Goal: Task Accomplishment & Management: Manage account settings

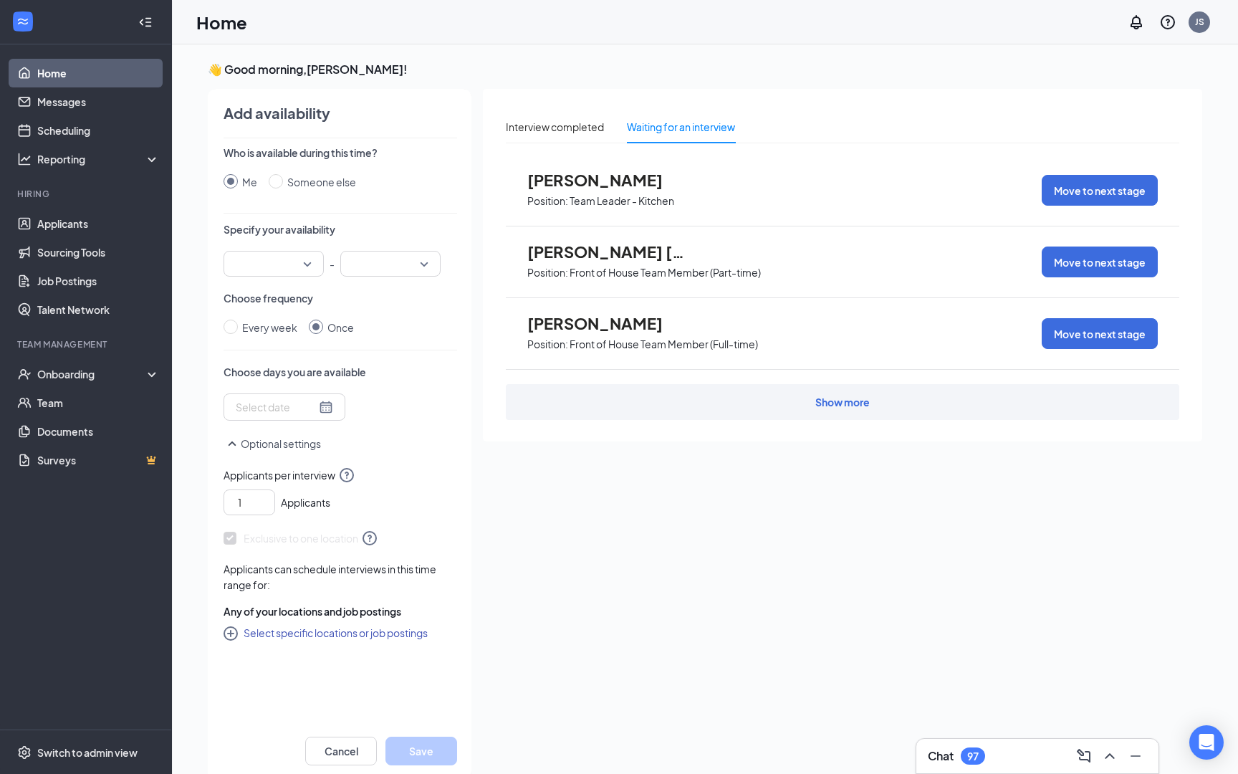
scroll to position [6, 0]
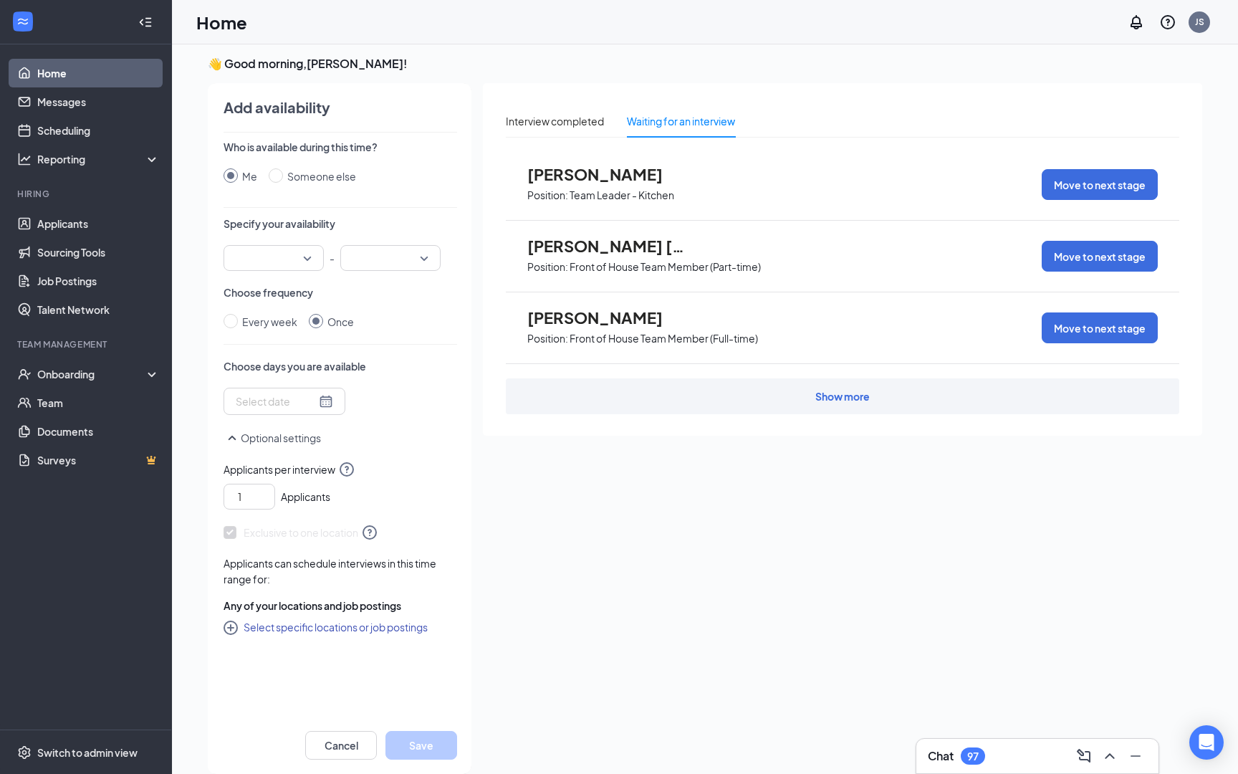
click at [54, 69] on link "Home" at bounding box center [98, 73] width 123 height 29
click at [585, 177] on span "[PERSON_NAME]" at bounding box center [606, 174] width 158 height 19
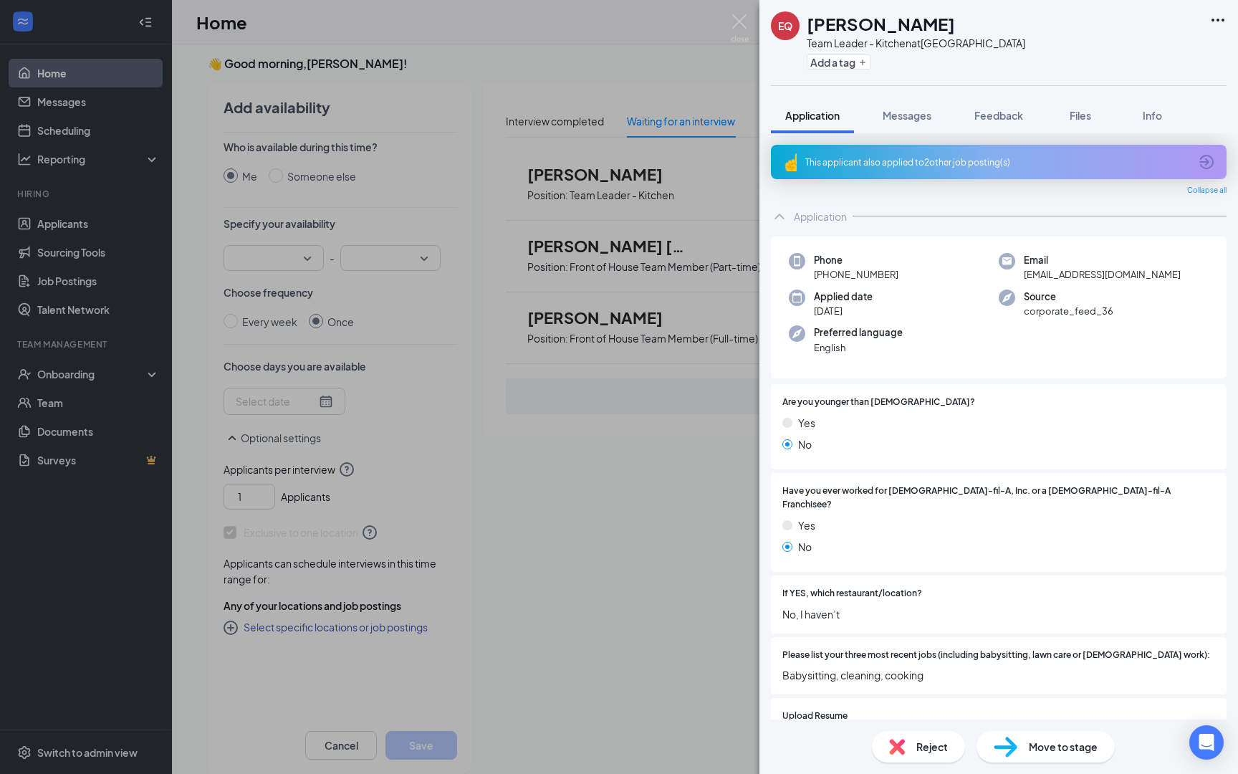
click at [934, 368] on div "Phone [PHONE_NUMBER] Email [EMAIL_ADDRESS][DOMAIN_NAME] Applied date [DATE] Sou…" at bounding box center [999, 307] width 456 height 143
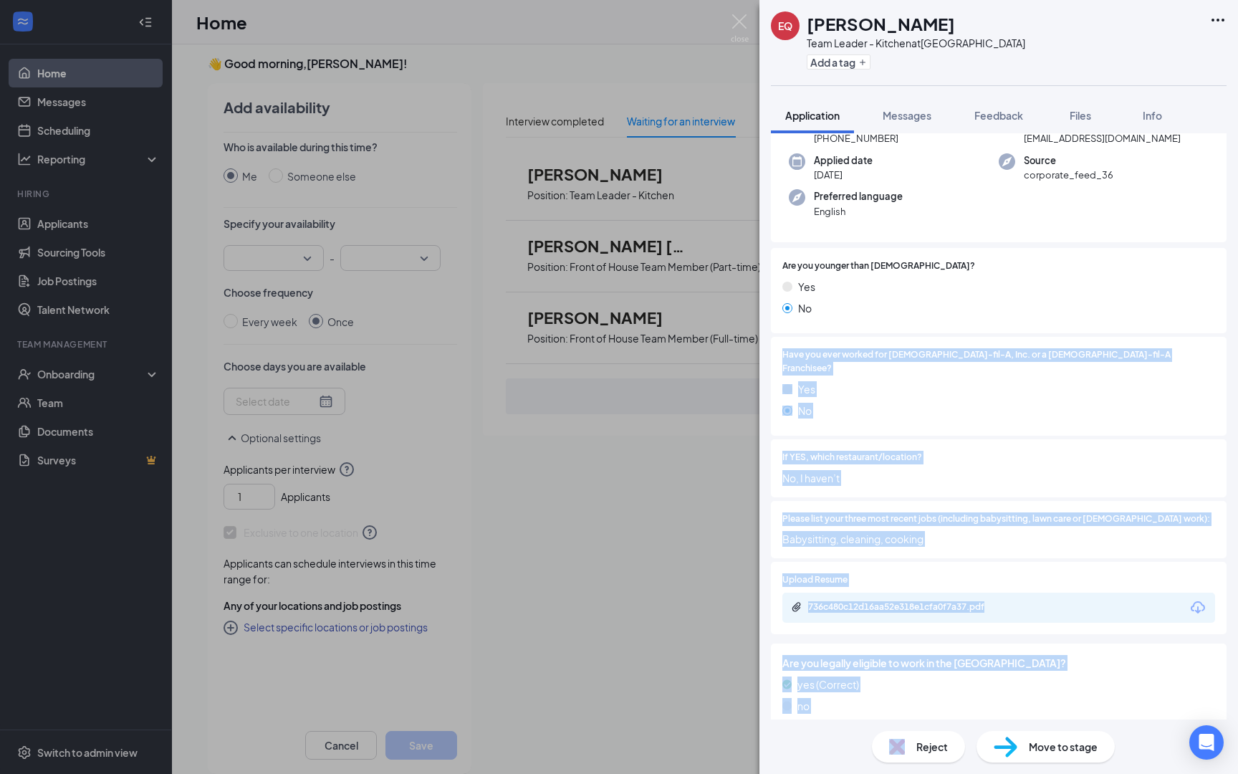
scroll to position [153, 0]
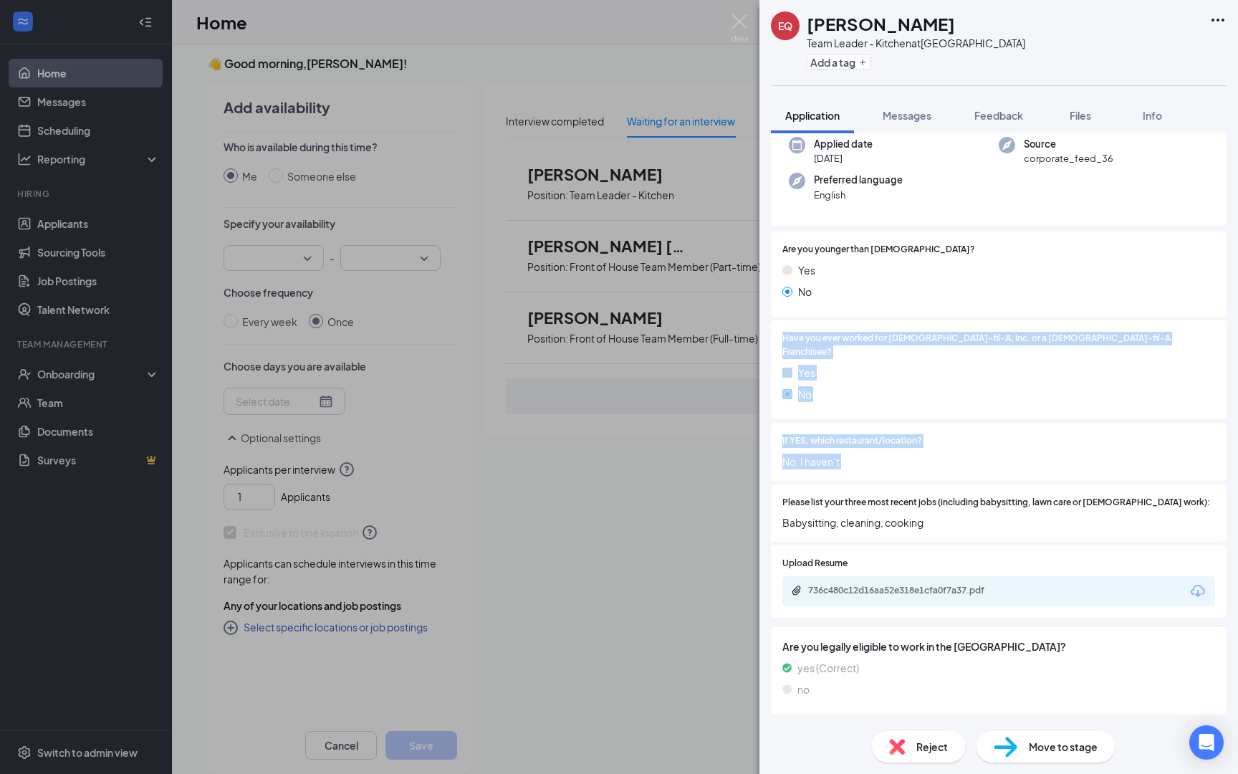
drag, startPoint x: 930, startPoint y: 482, endPoint x: 906, endPoint y: 439, distance: 48.8
click at [896, 473] on div "Are you younger than [DEMOGRAPHIC_DATA]? Yes No Have you ever worked for [DEMOG…" at bounding box center [999, 388] width 456 height 314
click at [906, 454] on span "No, I haven’t" at bounding box center [998, 462] width 433 height 16
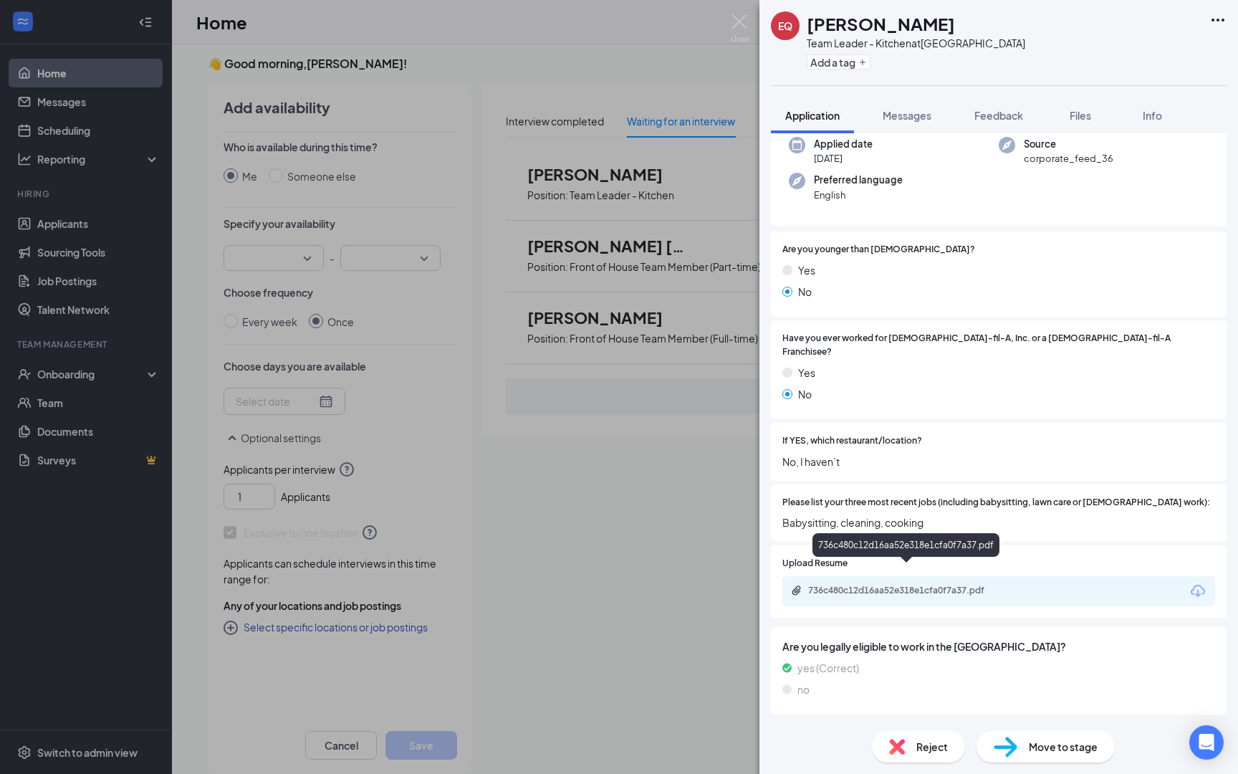
click at [943, 585] on div "736c480c12d16aa52e318e1cfa0f7a37.pdf" at bounding box center [908, 590] width 201 height 11
click at [904, 627] on div "Are you legally eligible to work in the [GEOGRAPHIC_DATA]? yes (Correct) no" at bounding box center [999, 670] width 456 height 87
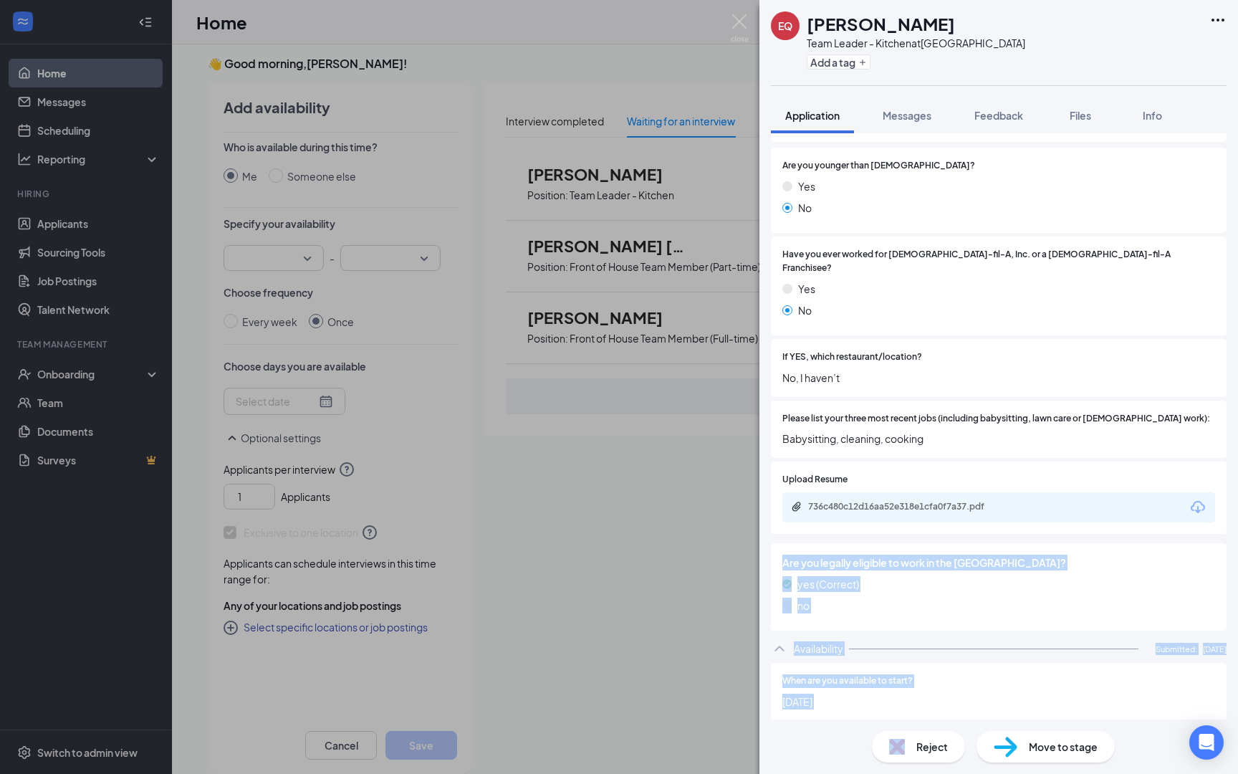
scroll to position [514, 0]
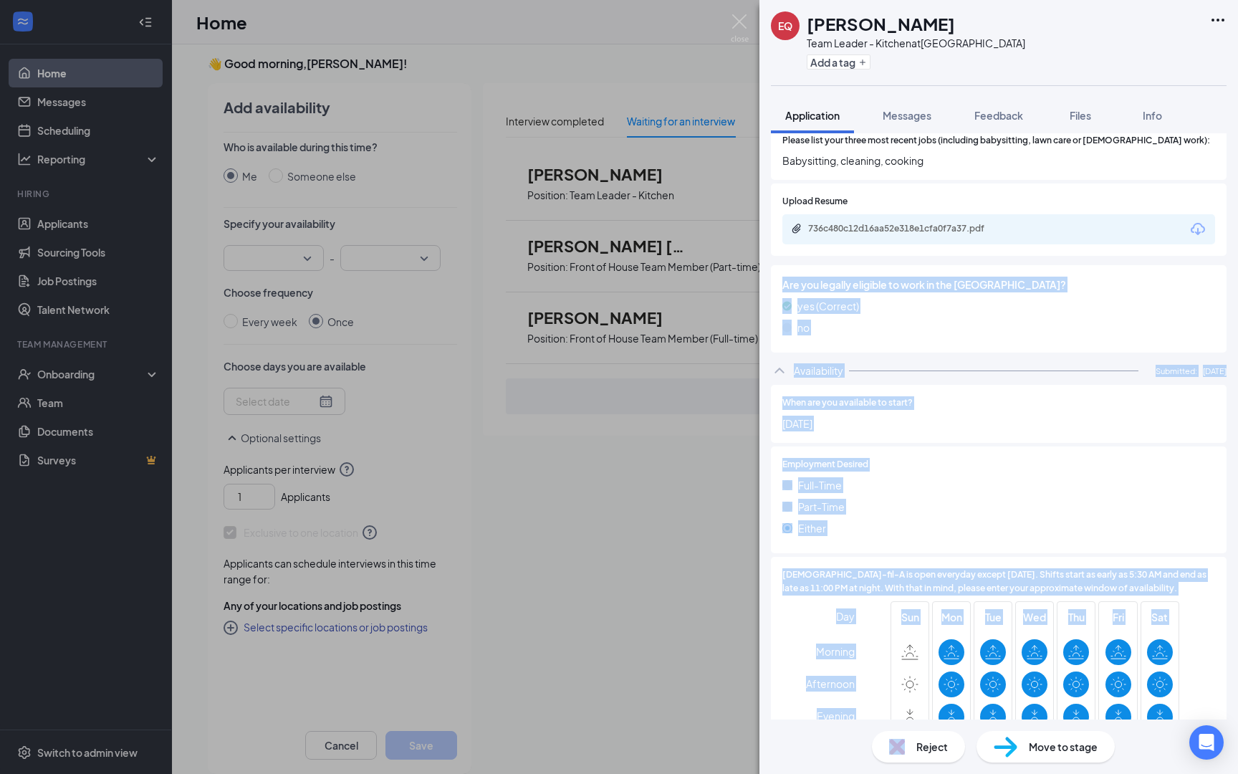
drag, startPoint x: 904, startPoint y: 610, endPoint x: 936, endPoint y: 409, distance: 203.8
click at [936, 409] on div "Application Phone [PHONE_NUMBER] Email [EMAIL_ADDRESS][DOMAIN_NAME] Applied dat…" at bounding box center [999, 713] width 456 height 2051
click at [901, 322] on div "Are you legally eligible to work in the [GEOGRAPHIC_DATA]? yes (Correct) no" at bounding box center [999, 308] width 456 height 87
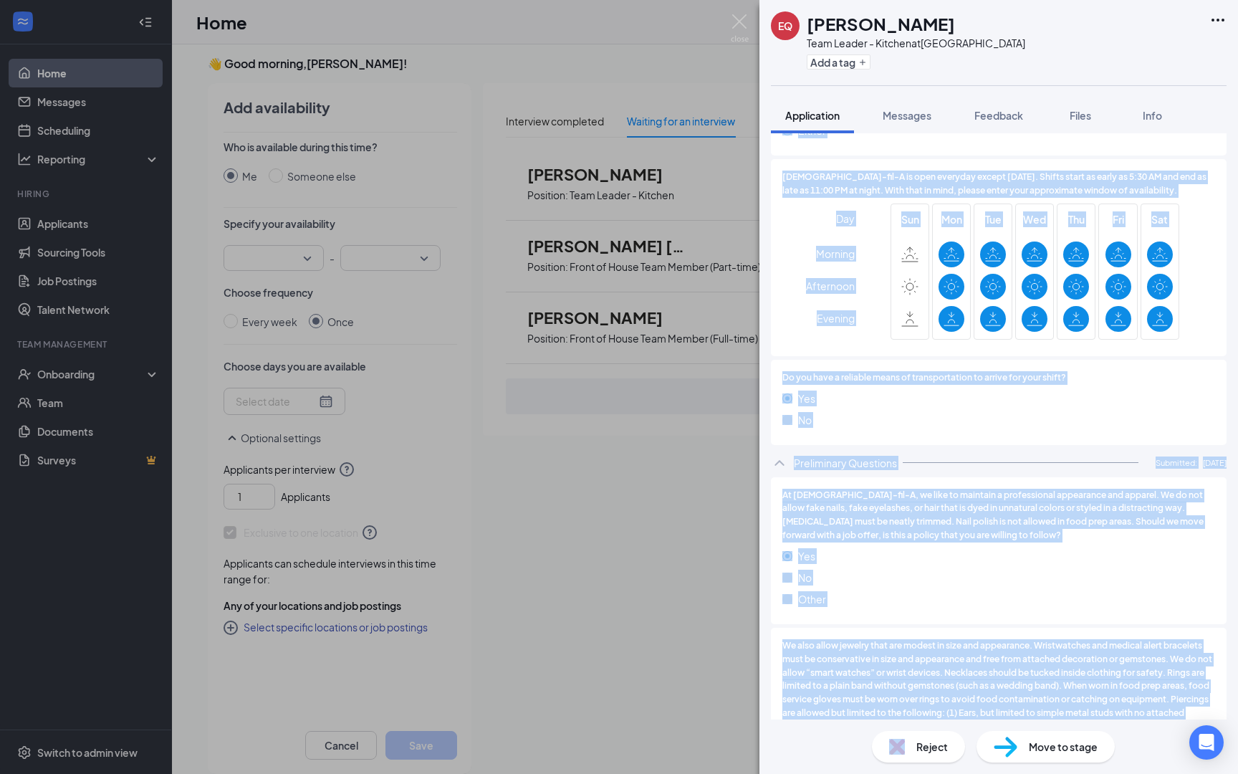
drag, startPoint x: 932, startPoint y: 492, endPoint x: 866, endPoint y: 729, distance: 246.7
click at [866, 729] on div "EQ [PERSON_NAME] Team Leader - Kitchen at [GEOGRAPHIC_DATA] Add a tag Applicati…" at bounding box center [999, 387] width 479 height 774
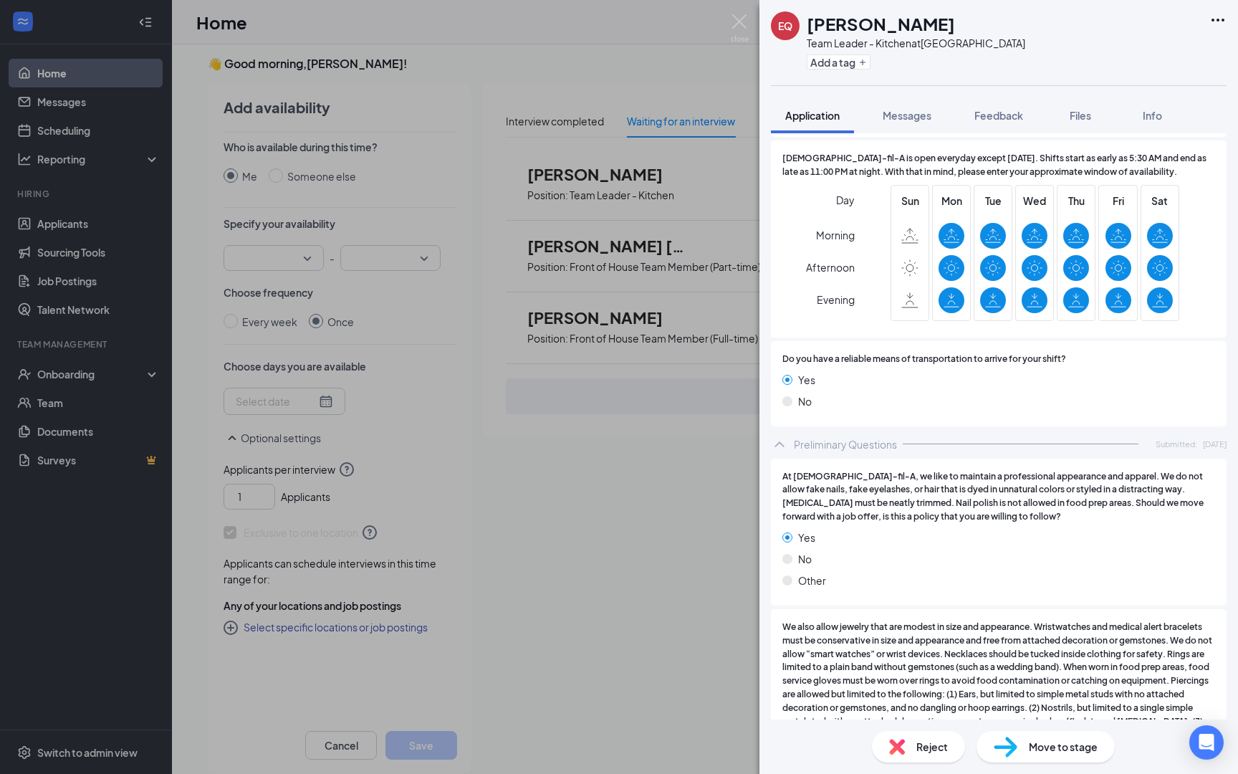
click at [947, 406] on div "When are you available to start? [DATE] Employment Desired [DEMOGRAPHIC_DATA] […" at bounding box center [999, 198] width 456 height 461
click at [1121, 403] on div "Do you have a reliable means of transportation to arrive for your shift? Yes No" at bounding box center [999, 383] width 456 height 85
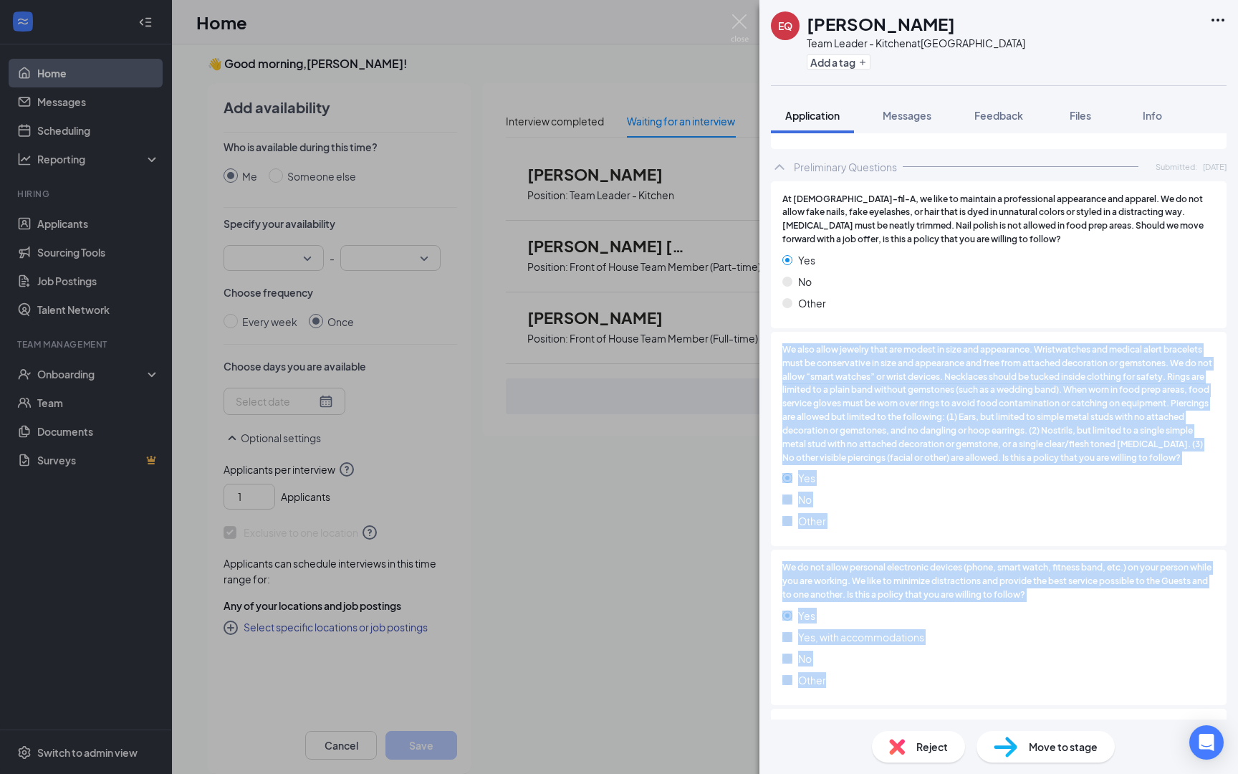
scroll to position [1215, 0]
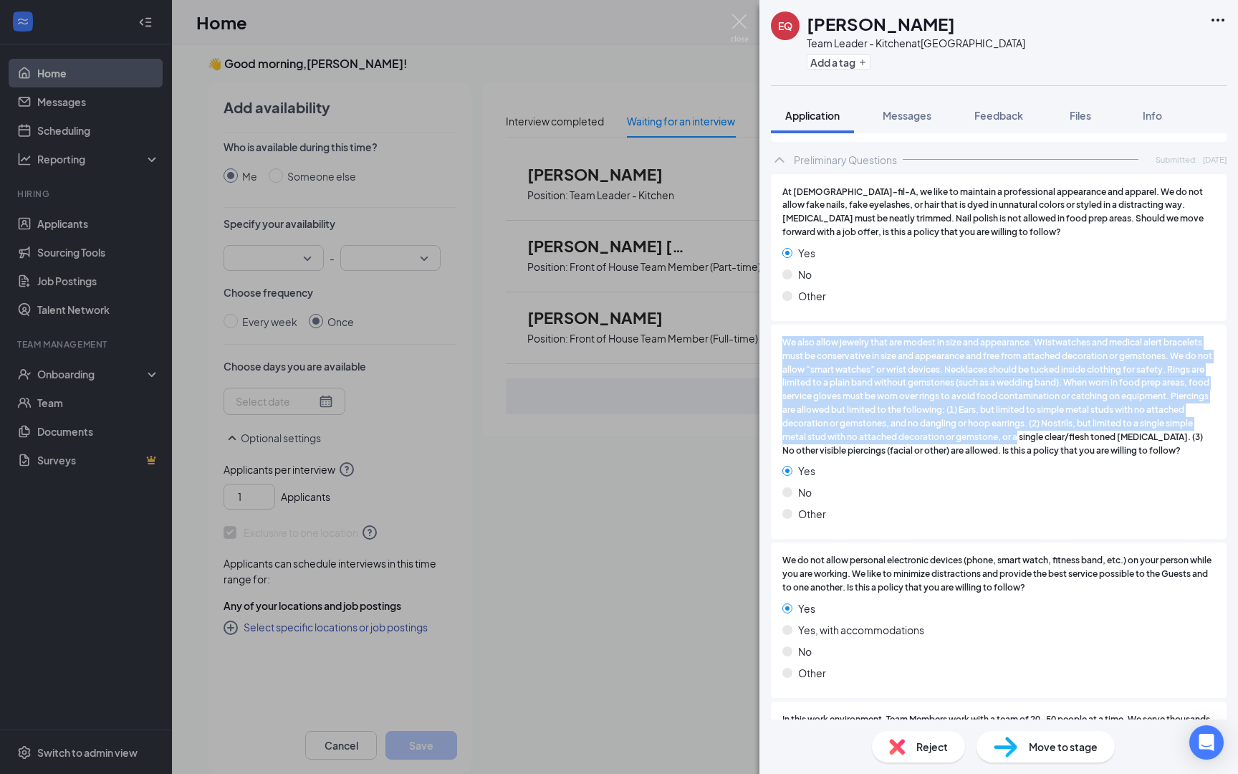
drag, startPoint x: 1082, startPoint y: 592, endPoint x: 1047, endPoint y: 411, distance: 184.0
click at [1047, 411] on div "We also allow jewelry that are modest in size and appearance. Wristwatches and …" at bounding box center [999, 432] width 456 height 215
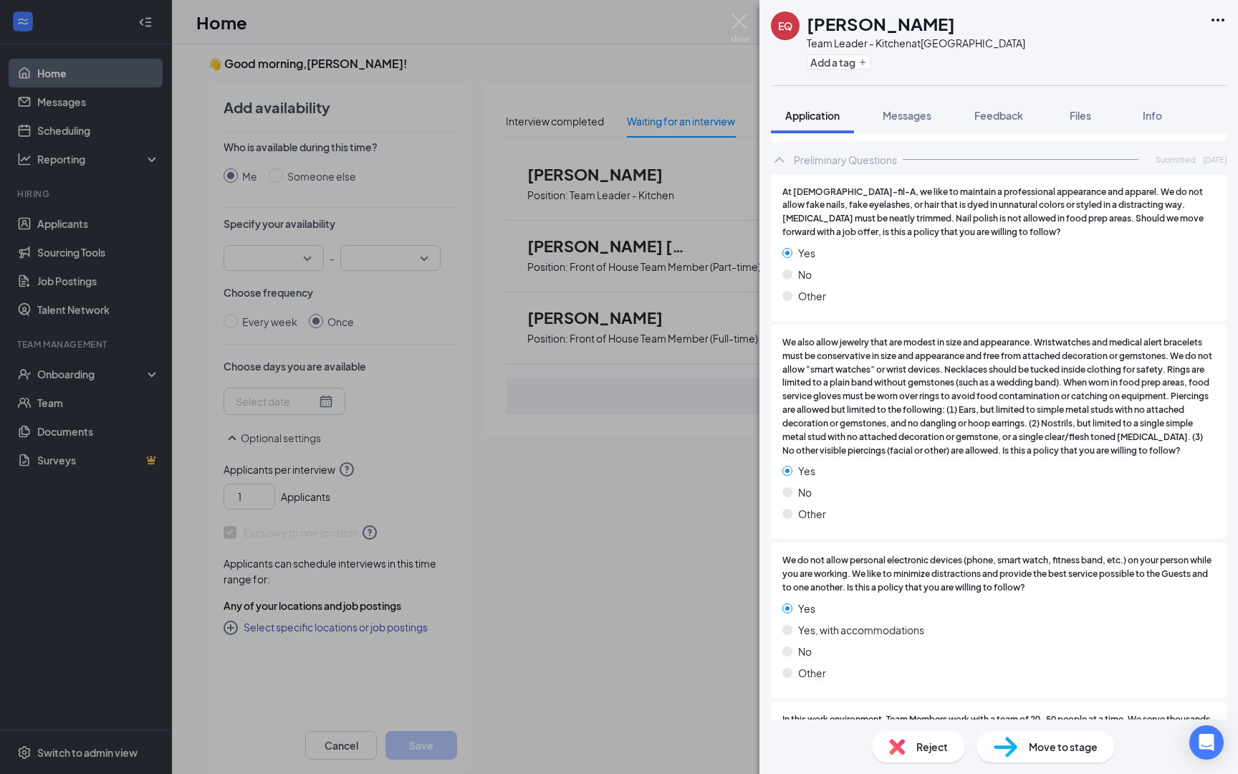
click at [1061, 463] on div "Yes" at bounding box center [998, 471] width 433 height 16
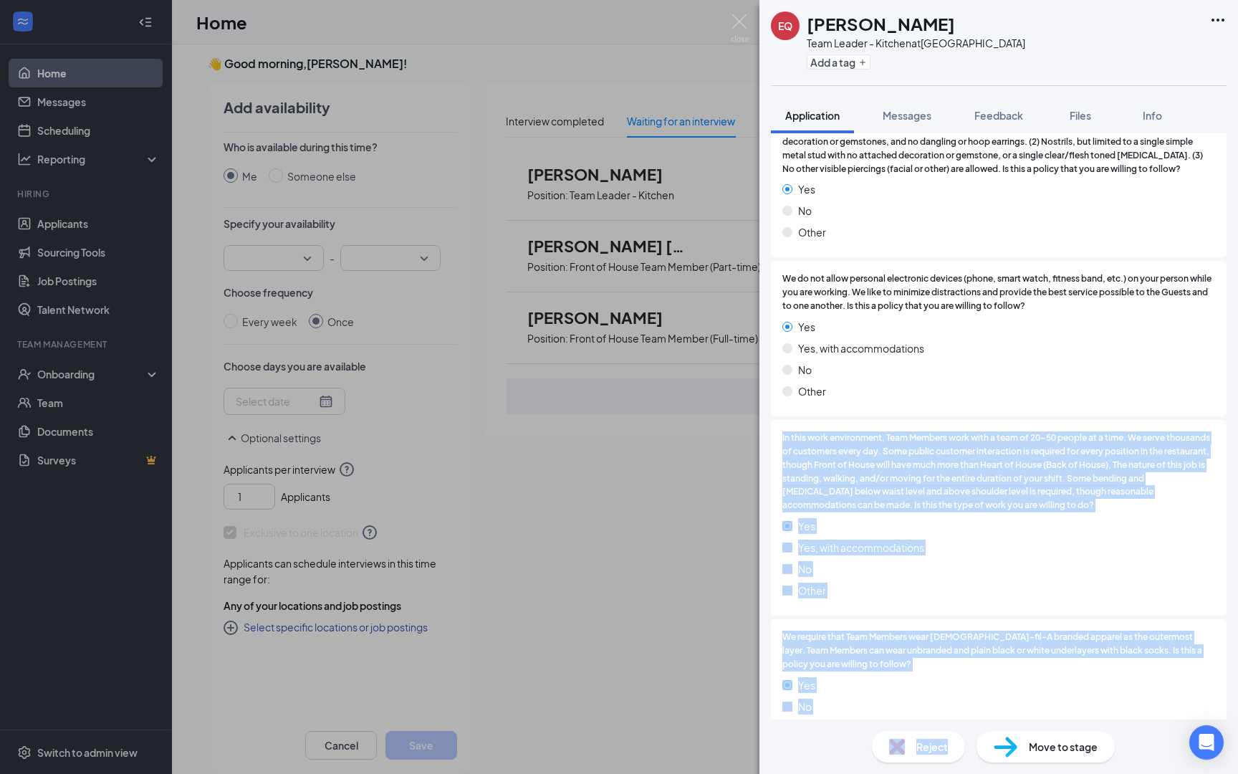
scroll to position [30, 0]
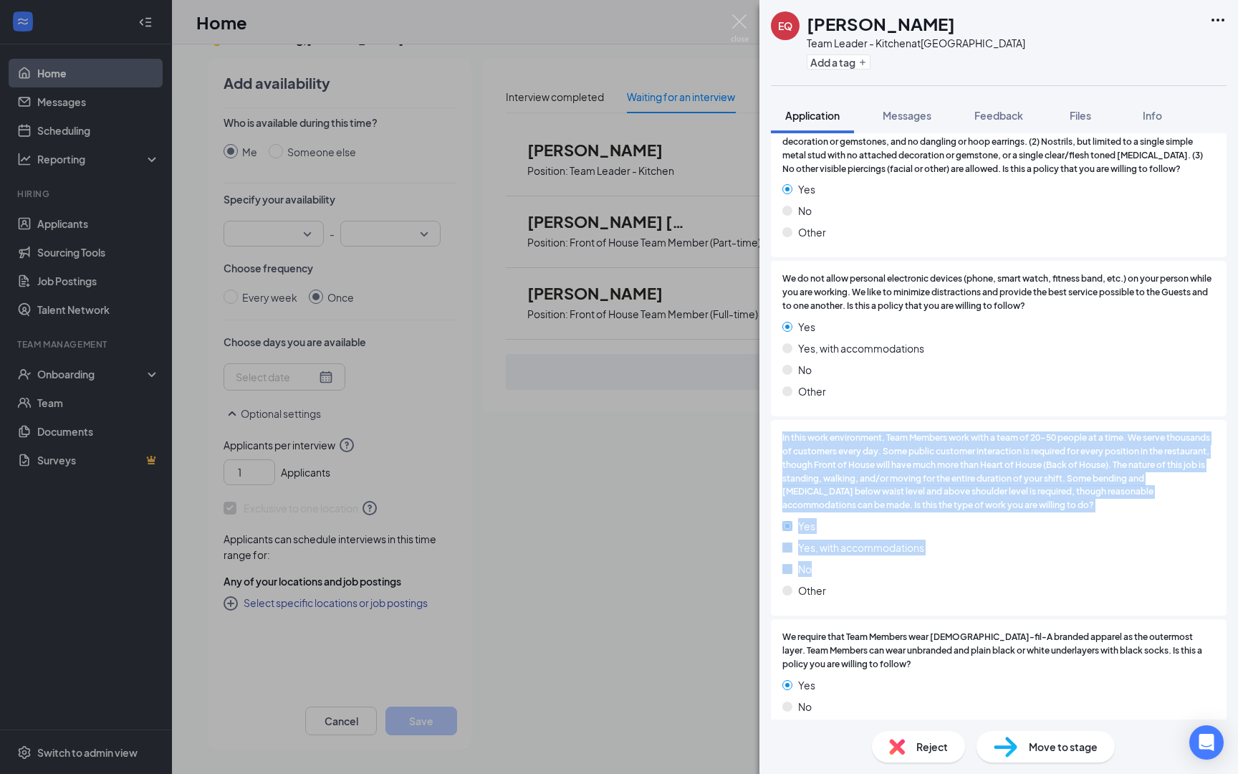
drag, startPoint x: 964, startPoint y: 646, endPoint x: 1014, endPoint y: 517, distance: 137.7
click at [1010, 522] on div "At [DEMOGRAPHIC_DATA]-fil-A, we like to maintain a professional appearance and …" at bounding box center [999, 325] width 456 height 864
click at [1014, 540] on div "Yes, with accommodations" at bounding box center [998, 548] width 433 height 16
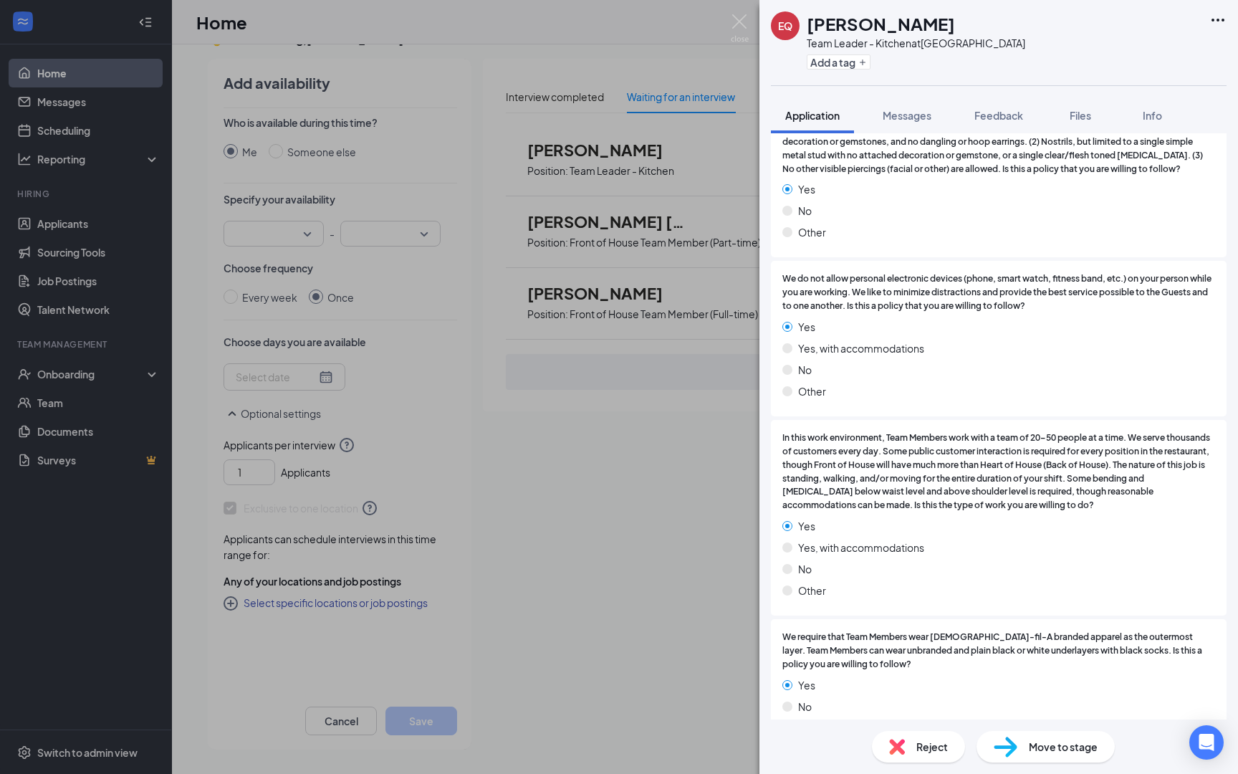
click at [626, 562] on div "EQ [PERSON_NAME] Team Leader - Kitchen at [GEOGRAPHIC_DATA] Add a tag Applicati…" at bounding box center [619, 387] width 1238 height 774
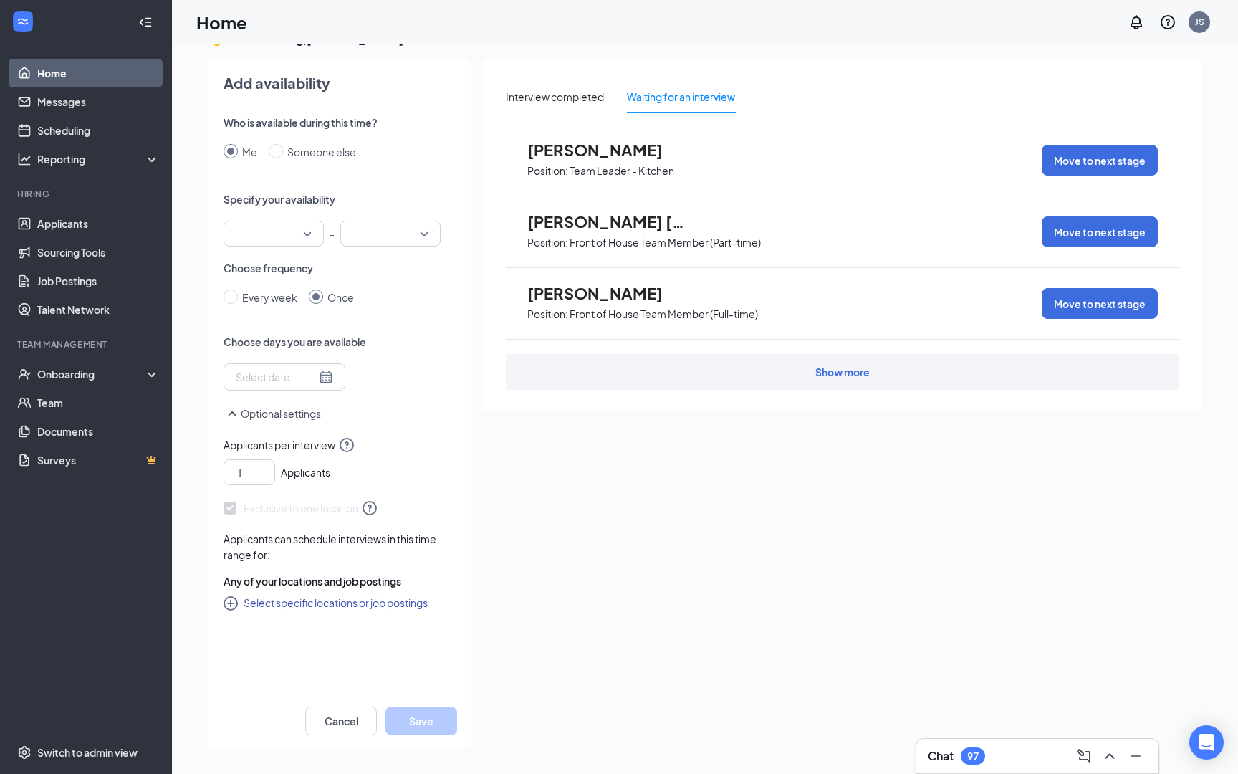
click at [1028, 383] on div "Show more" at bounding box center [843, 372] width 674 height 36
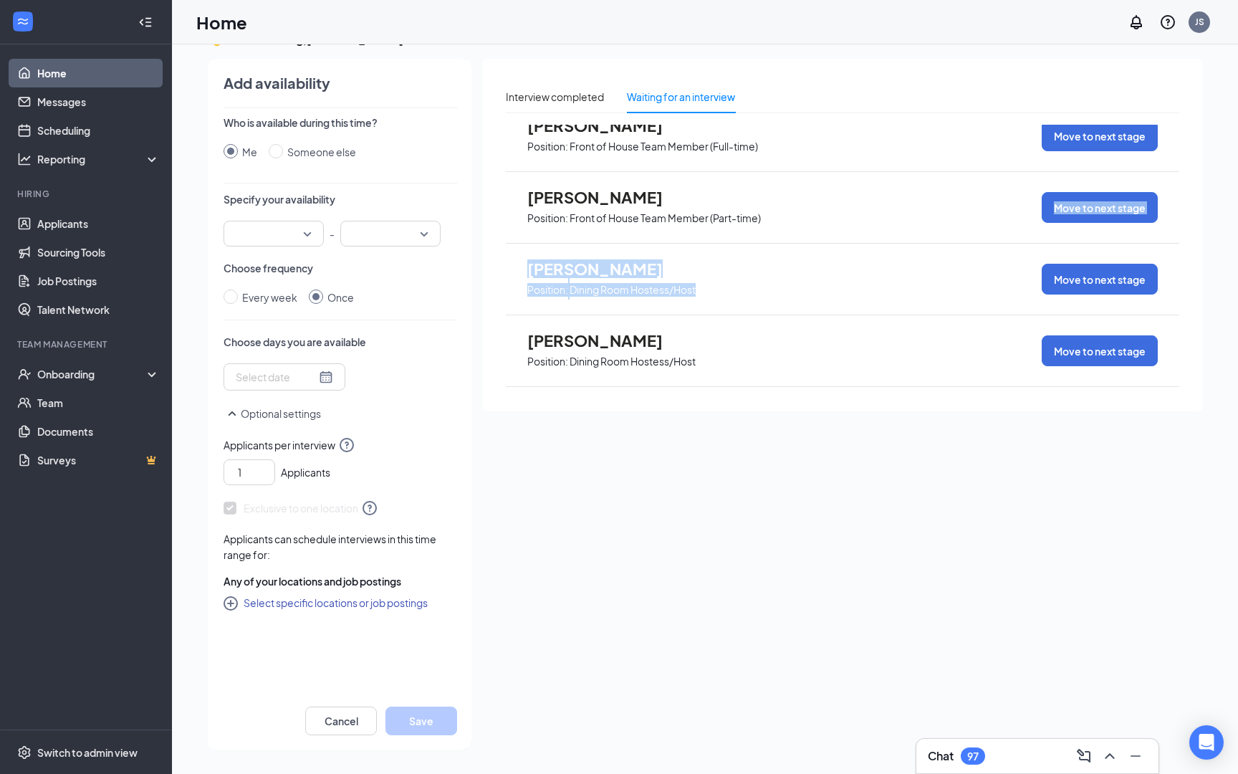
scroll to position [277, 0]
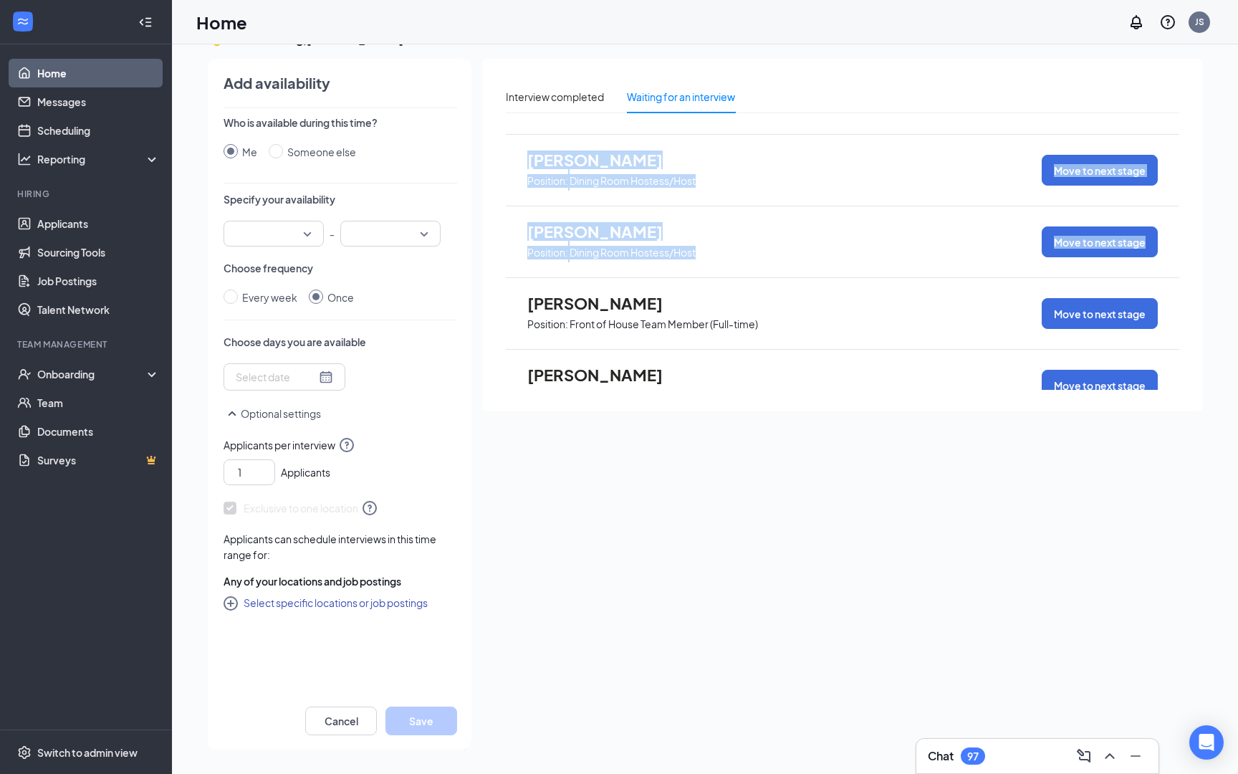
drag, startPoint x: 972, startPoint y: 370, endPoint x: 949, endPoint y: 254, distance: 118.3
click at [949, 254] on div "[PERSON_NAME] Position: Team Leader - Kitchen Move to next stage [PERSON_NAME] …" at bounding box center [843, 257] width 674 height 265
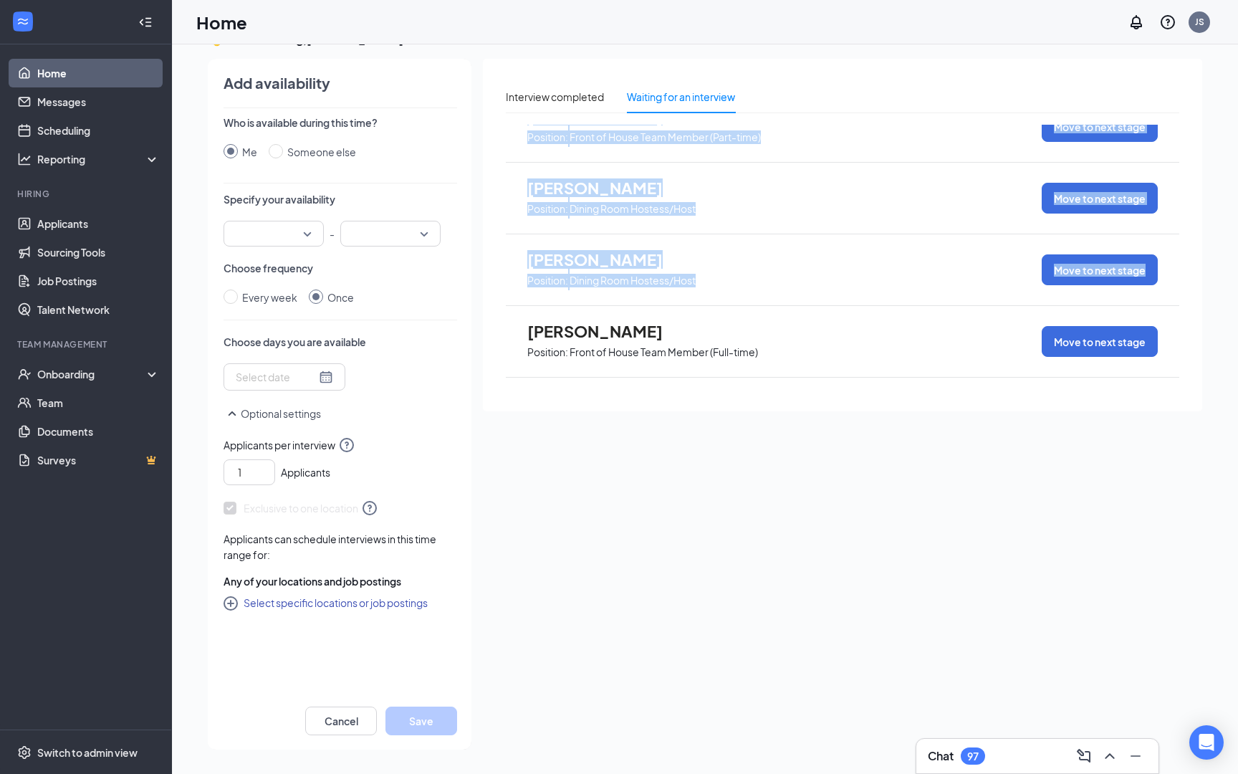
scroll to position [203, 0]
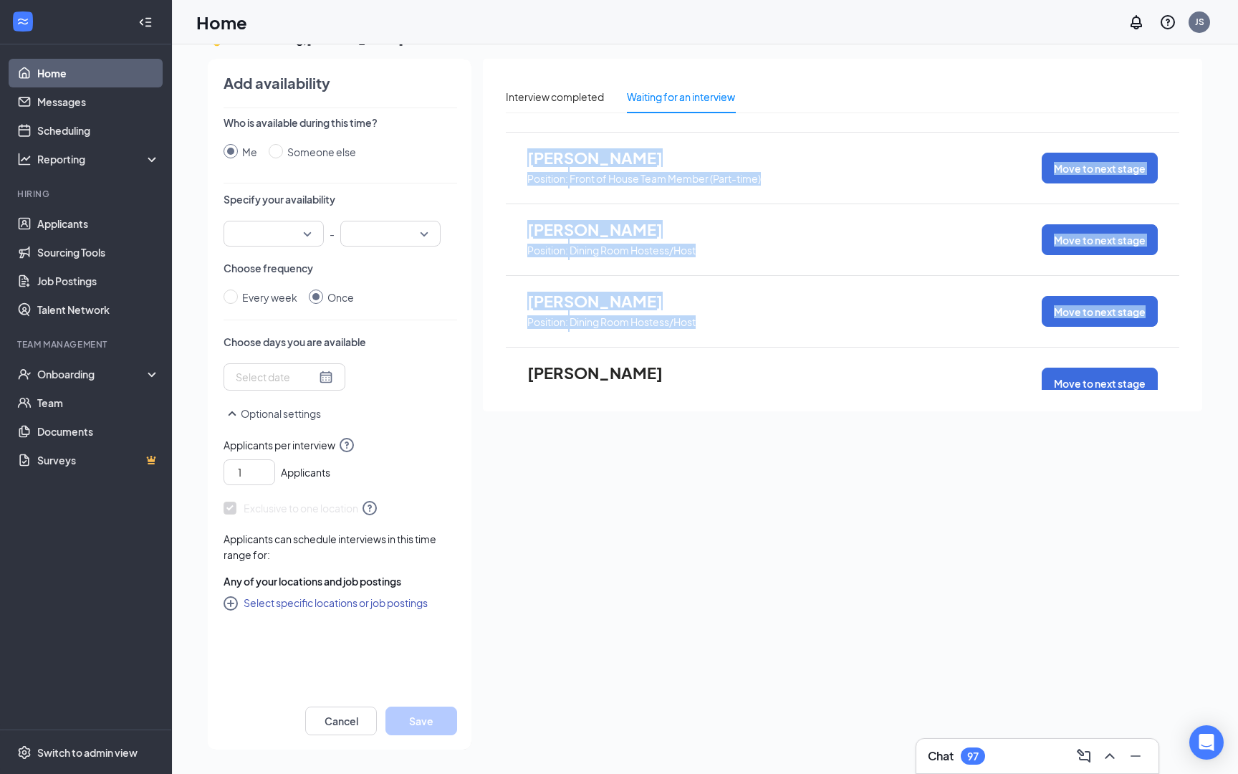
drag, startPoint x: 949, startPoint y: 254, endPoint x: 952, endPoint y: 114, distance: 139.8
click at [952, 114] on div "Interview completed Waiting for an interview [PERSON_NAME] Position: Team Leade…" at bounding box center [842, 235] width 719 height 353
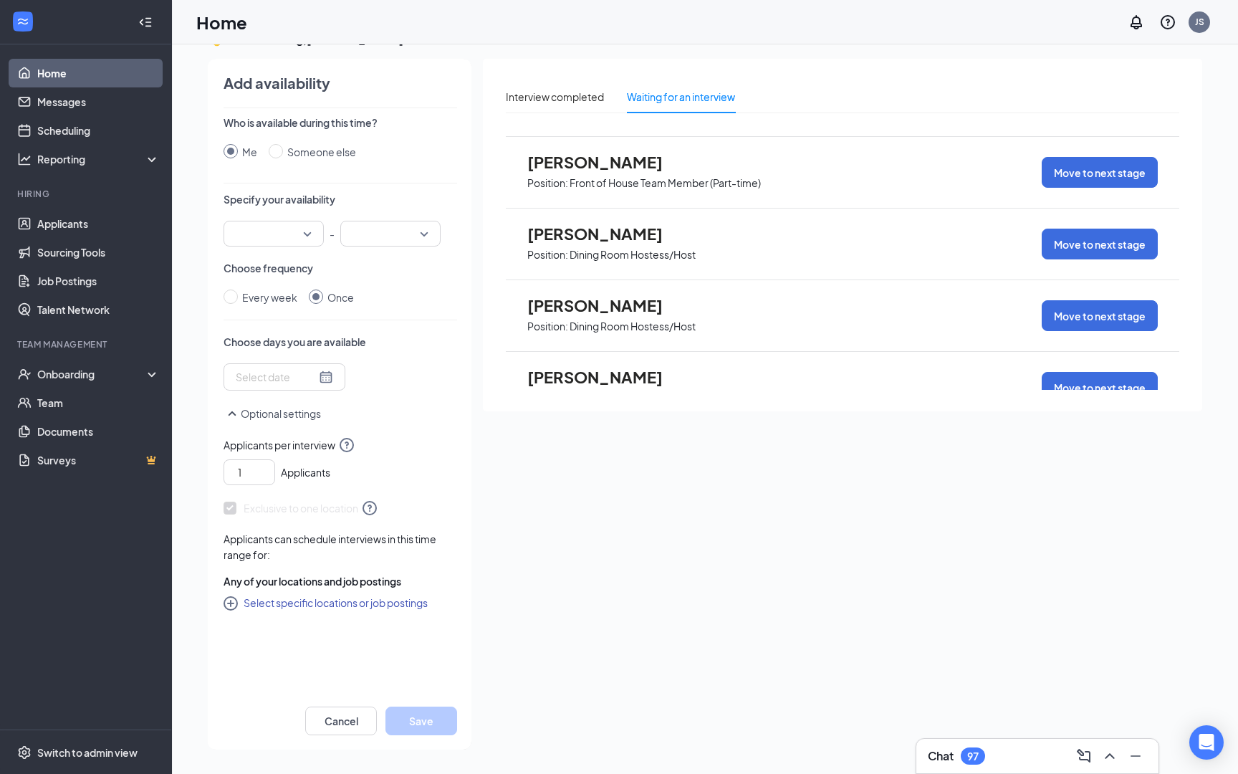
click at [815, 345] on div "[PERSON_NAME] Position: Dining Room Hostess/Host Move to next stage" at bounding box center [843, 316] width 674 height 72
click at [588, 244] on span "Position: Dining Room Hostess/Host" at bounding box center [611, 253] width 168 height 21
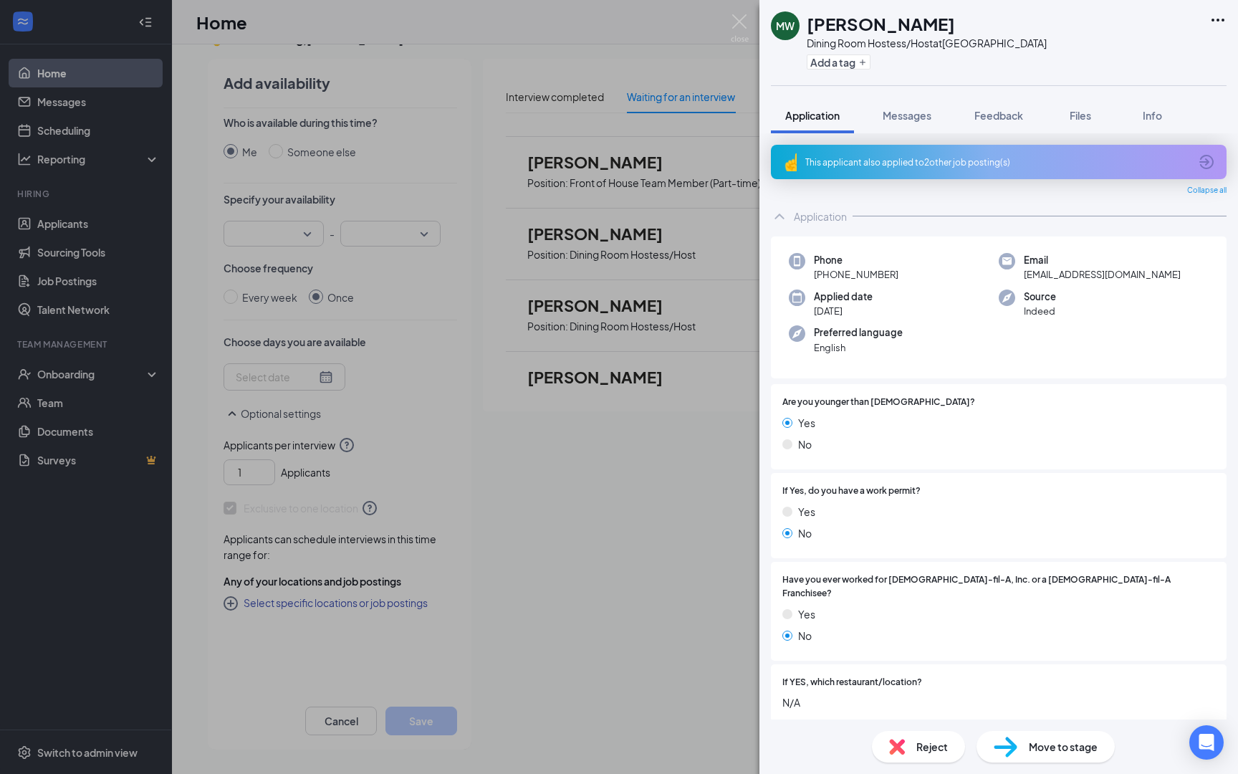
click at [936, 341] on div "Preferred language English" at bounding box center [894, 339] width 210 height 29
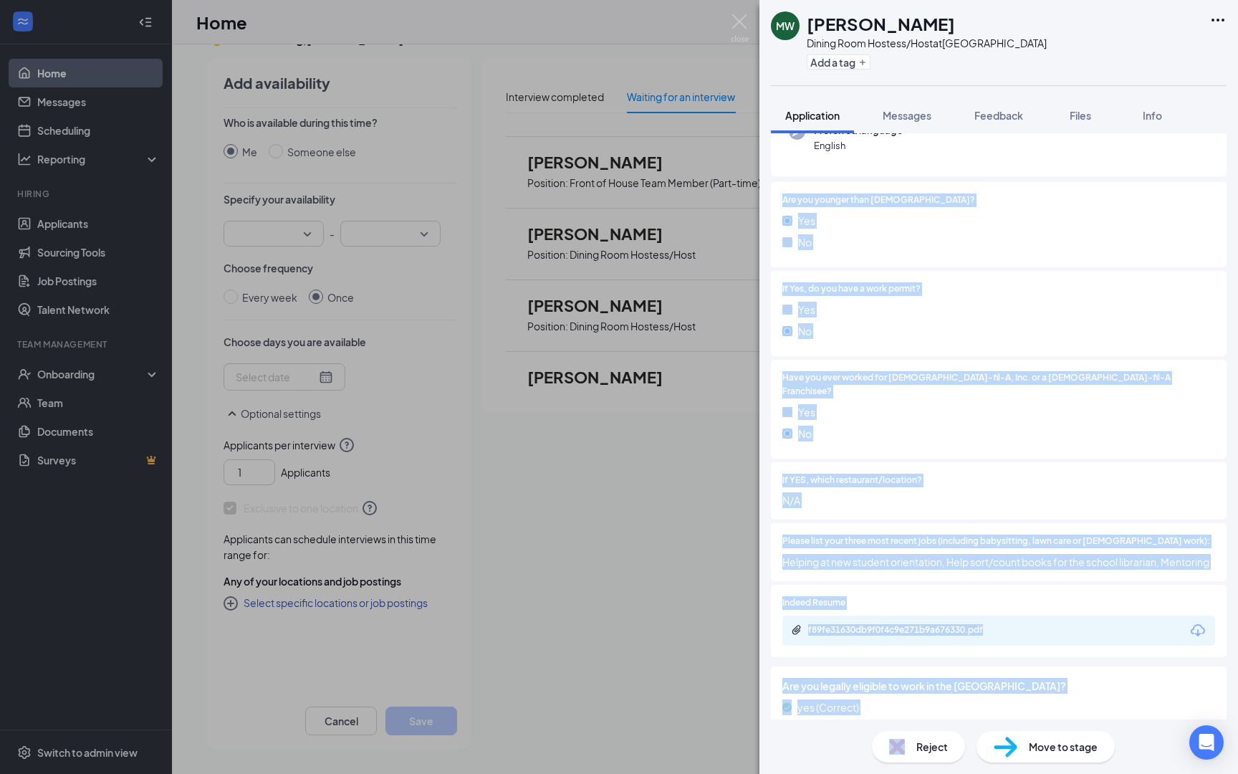
scroll to position [249, 0]
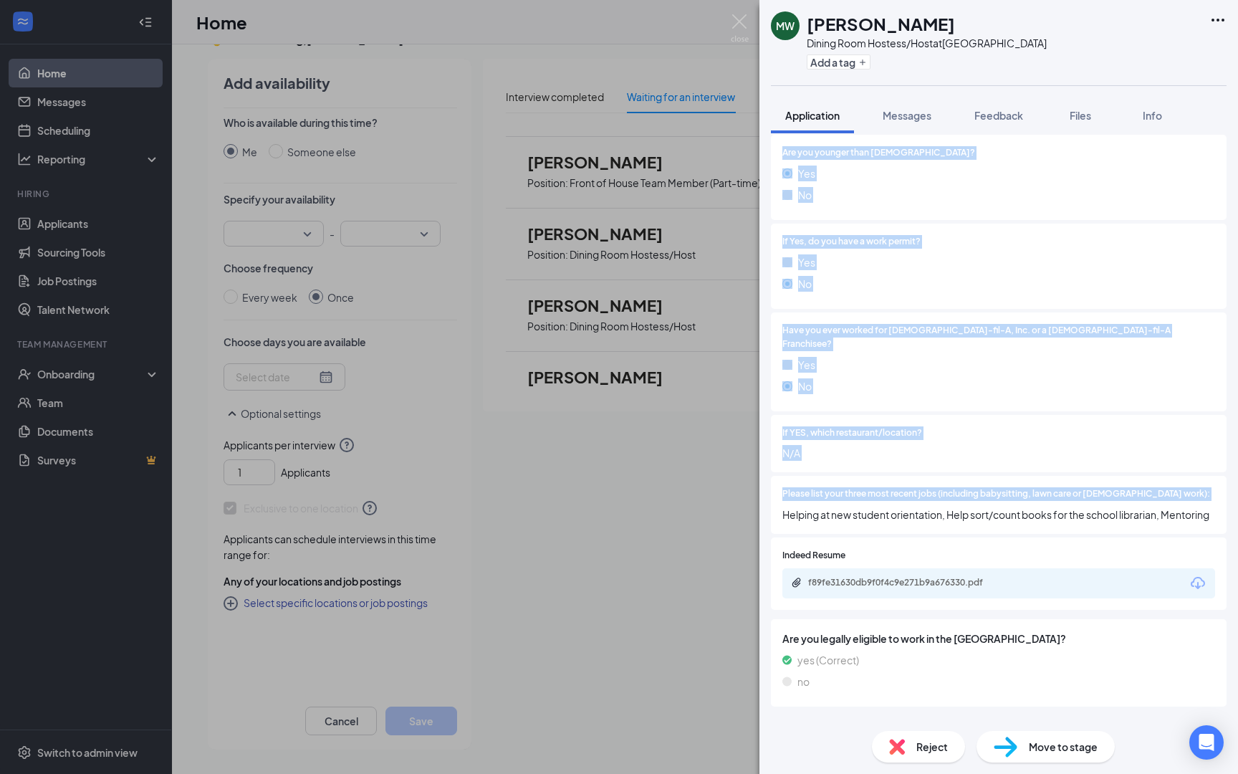
drag, startPoint x: 934, startPoint y: 417, endPoint x: 943, endPoint y: 487, distance: 70.1
click at [943, 487] on div "Phone [PHONE_NUMBER] Email [EMAIL_ADDRESS][DOMAIN_NAME] Applied date [DATE] Sou…" at bounding box center [999, 348] width 456 height 723
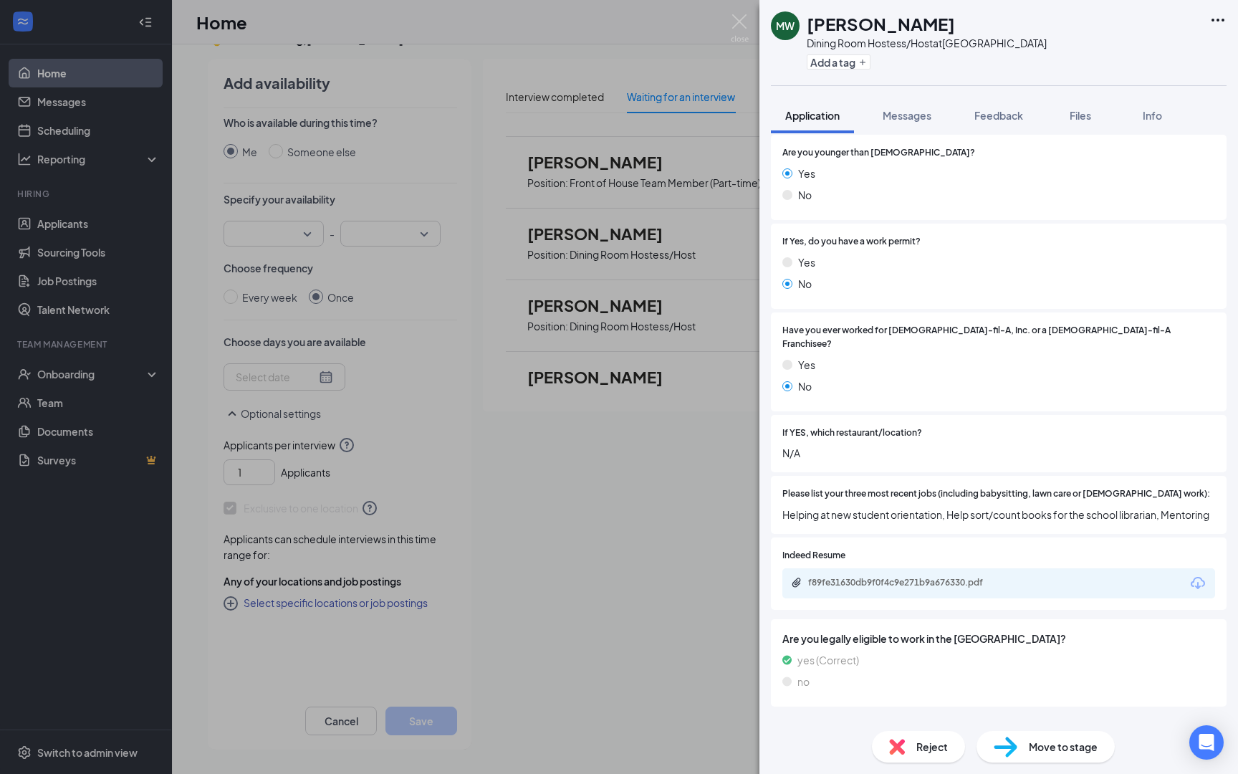
click at [943, 487] on div "Please list your three most recent jobs (including babysitting, lawn care or [D…" at bounding box center [998, 504] width 433 height 35
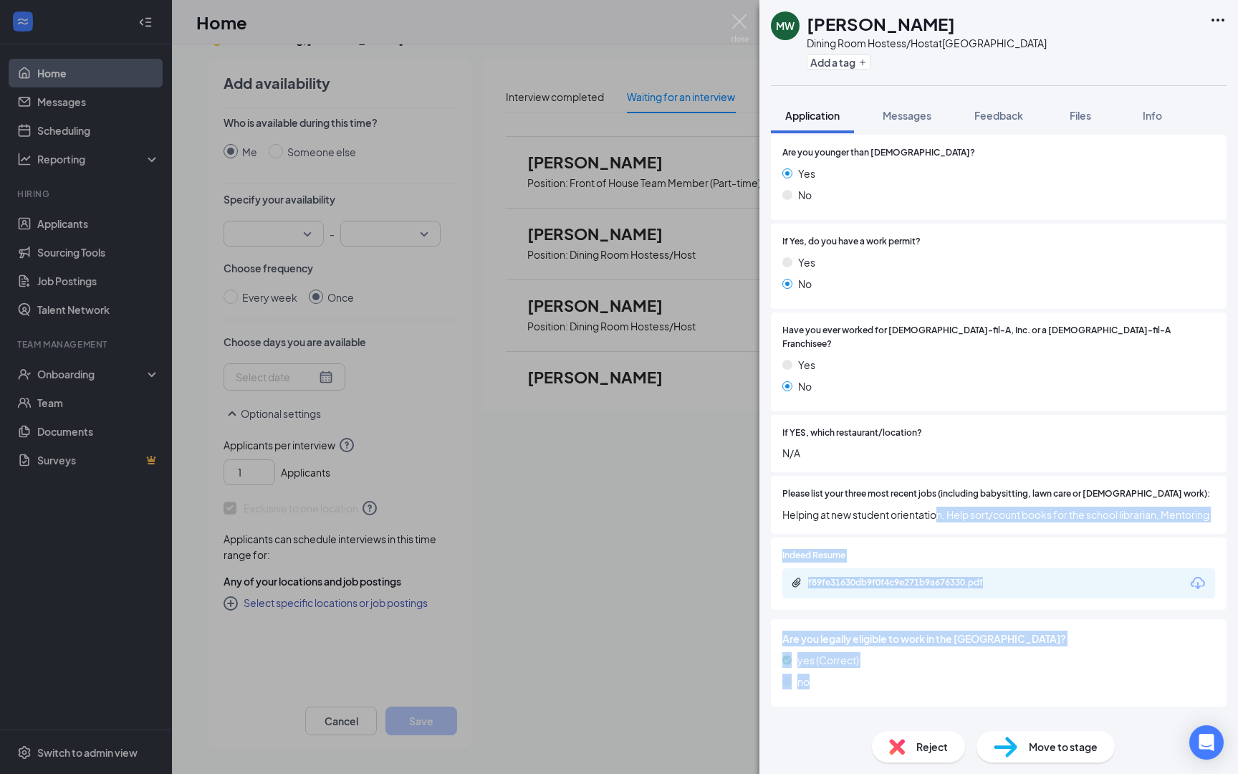
drag, startPoint x: 942, startPoint y: 488, endPoint x: 945, endPoint y: 704, distance: 216.4
click at [945, 704] on div "Phone [PHONE_NUMBER] Email [EMAIL_ADDRESS][DOMAIN_NAME] Applied date [DATE] Sou…" at bounding box center [999, 348] width 456 height 723
